Goal: Check status: Check status

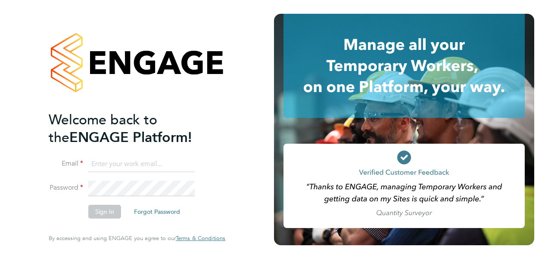
click at [139, 166] on input at bounding box center [141, 165] width 106 height 16
type input "[PERSON_NAME][EMAIL_ADDRESS][PERSON_NAME][PERSON_NAME][DOMAIN_NAME]"
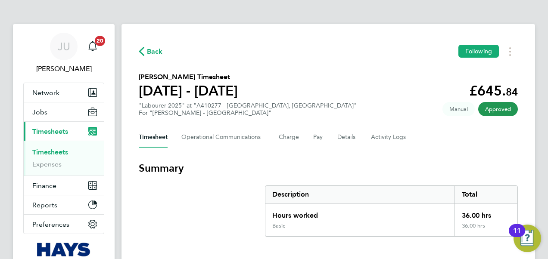
click at [62, 148] on link "Timesheets" at bounding box center [50, 152] width 36 height 8
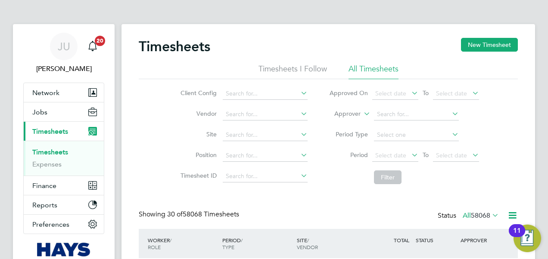
click at [354, 112] on label "Approver" at bounding box center [341, 114] width 39 height 9
click at [339, 121] on li "Worker" at bounding box center [339, 124] width 42 height 11
click at [390, 117] on input at bounding box center [416, 115] width 85 height 12
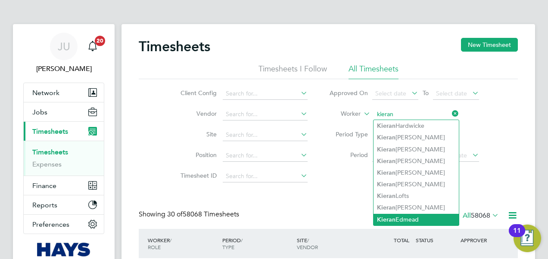
click at [393, 218] on b "Kieran" at bounding box center [386, 219] width 19 height 7
type input "[PERSON_NAME]"
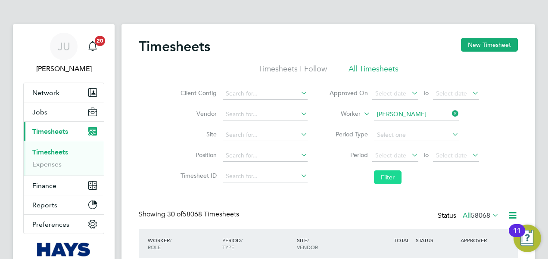
click at [389, 181] on button "Filter" at bounding box center [388, 178] width 28 height 14
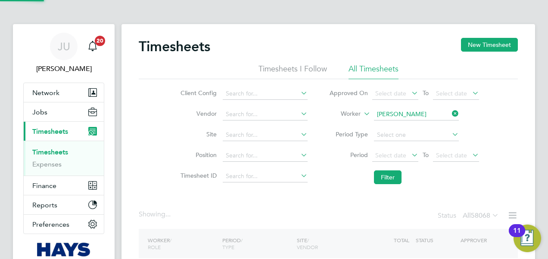
click at [332, 182] on li "Filter" at bounding box center [404, 177] width 172 height 22
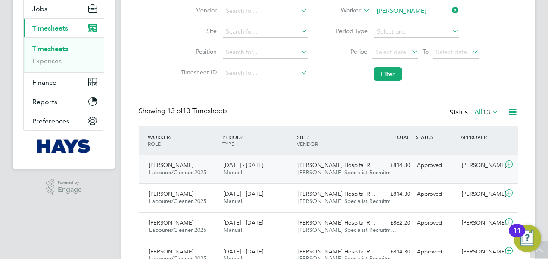
click at [508, 162] on icon at bounding box center [509, 164] width 11 height 7
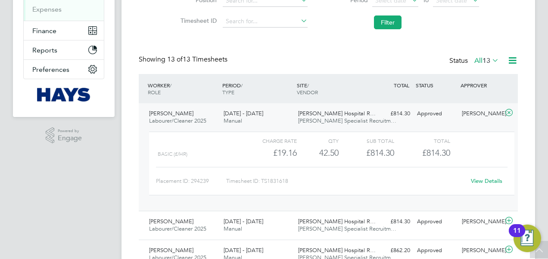
click at [479, 183] on link "View Details" at bounding box center [486, 181] width 31 height 7
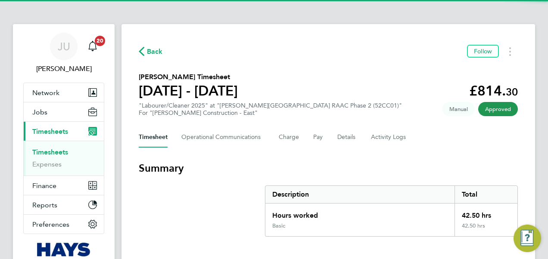
click at [242, 178] on section "Summary Description Total Hours worked 42.50 hrs Basic 42.50 hrs" at bounding box center [328, 199] width 379 height 75
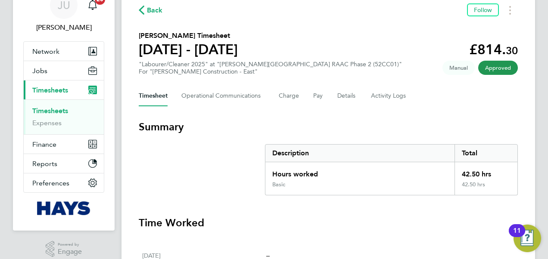
scroll to position [41, 0]
click at [346, 94] on button "Details" at bounding box center [347, 96] width 20 height 21
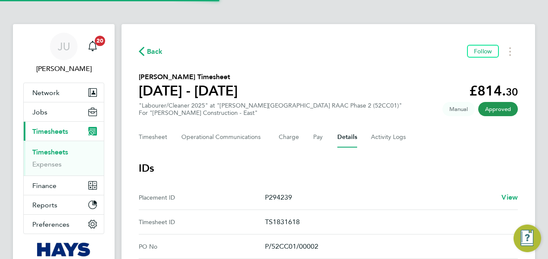
click at [273, 170] on h3 "IDs" at bounding box center [328, 169] width 379 height 14
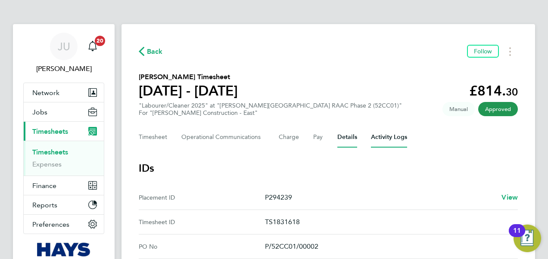
click at [374, 144] on Logs-tab "Activity Logs" at bounding box center [389, 137] width 36 height 21
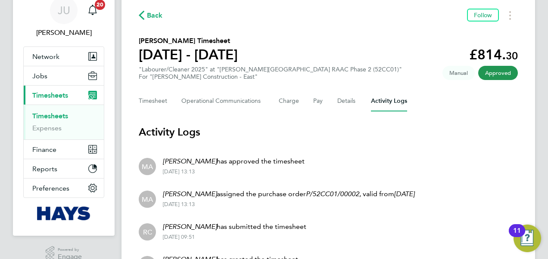
scroll to position [52, 0]
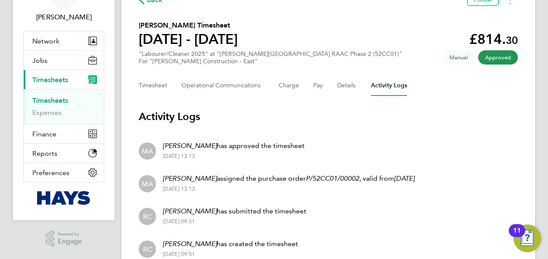
click at [371, 161] on li "MA [PERSON_NAME] has approved the timesheet [DATE] 13:13" at bounding box center [328, 150] width 379 height 33
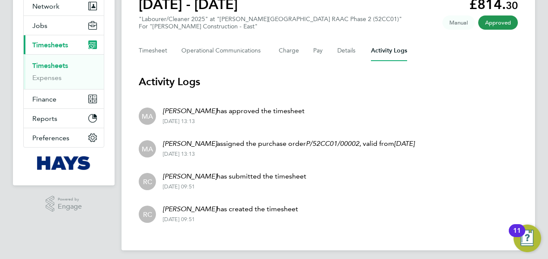
scroll to position [91, 0]
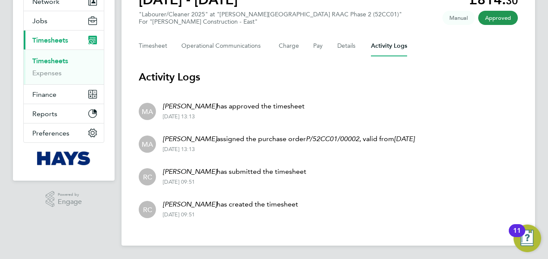
click at [342, 168] on li "[PERSON_NAME] [PERSON_NAME] has submitted the timesheet [DATE] 09:51" at bounding box center [328, 176] width 379 height 33
click at [348, 176] on li "[PERSON_NAME] [PERSON_NAME] has submitted the timesheet [DATE] 09:51" at bounding box center [328, 176] width 379 height 33
